Goal: Task Accomplishment & Management: Complete application form

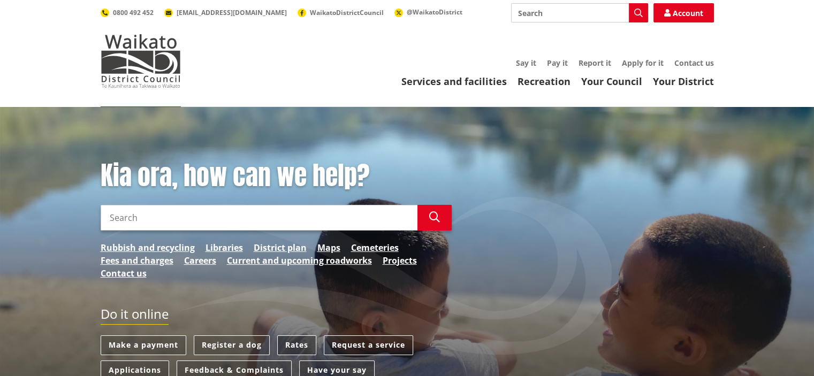
click at [304, 349] on link "Rates" at bounding box center [296, 345] width 39 height 20
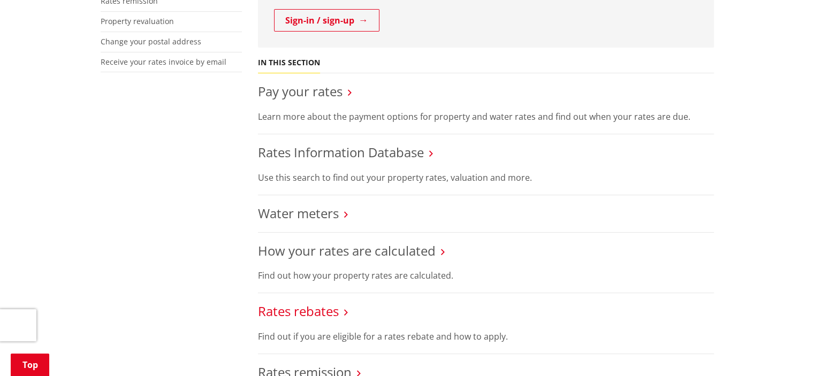
scroll to position [375, 0]
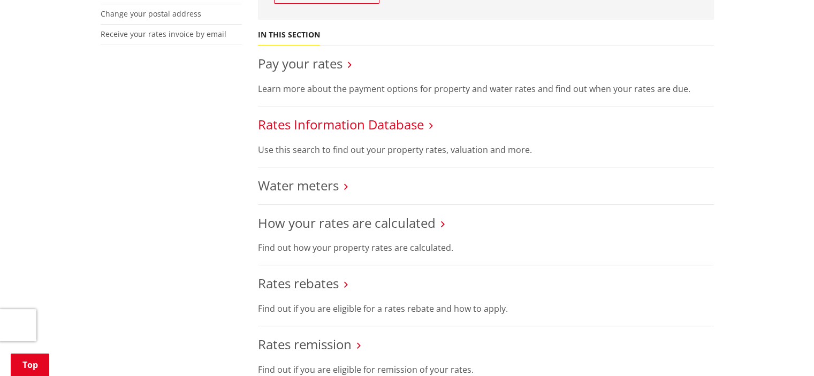
click at [357, 128] on link "Rates Information Database" at bounding box center [341, 125] width 166 height 18
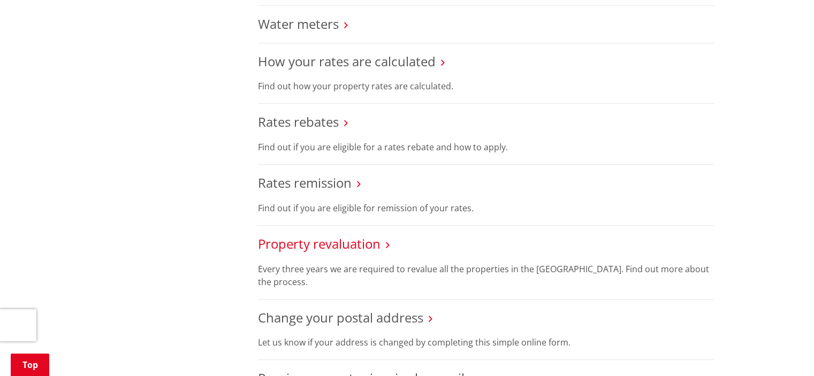
scroll to position [535, 0]
click at [306, 121] on link "Rates rebates" at bounding box center [298, 123] width 81 height 18
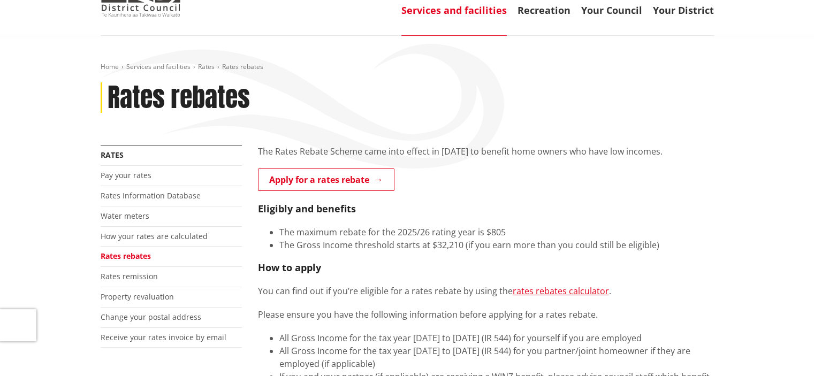
scroll to position [161, 0]
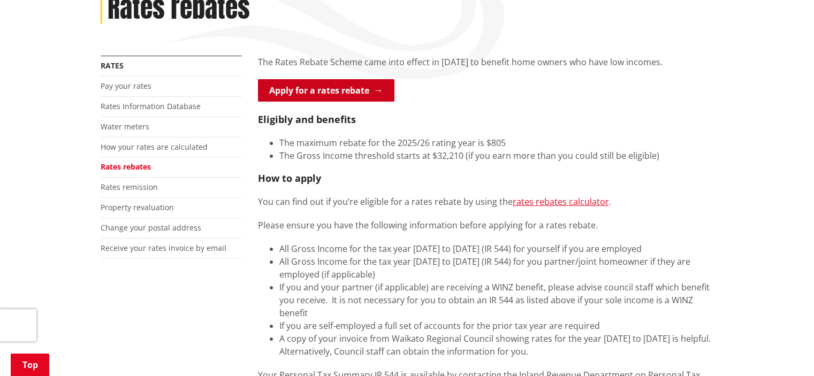
click at [362, 99] on link "Apply for a rates rebate" at bounding box center [326, 90] width 136 height 22
